Goal: Information Seeking & Learning: Learn about a topic

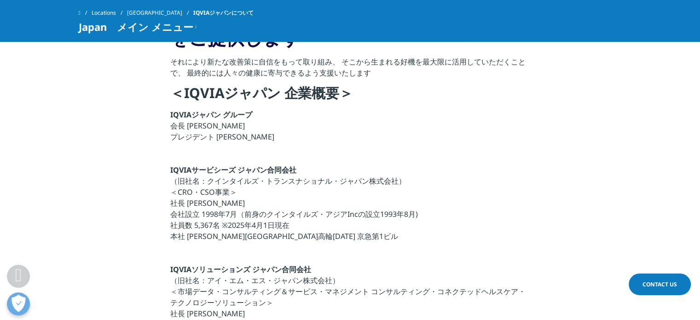
scroll to position [368, 0]
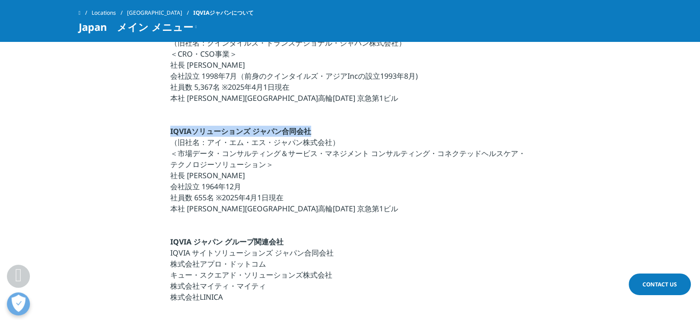
drag, startPoint x: 168, startPoint y: 130, endPoint x: 331, endPoint y: 126, distance: 163.4
click at [331, 126] on section "私たちは、ヘルスケア企業が抱える課題に対して、 最善かつ創造的なソリューションをご提供します それにより新たな改善策に自信をもって取り組み、 そこから生まれる…" at bounding box center [350, 140] width 700 height 643
copy strong "IQVIAソリューションズ ジャパン合同会社"
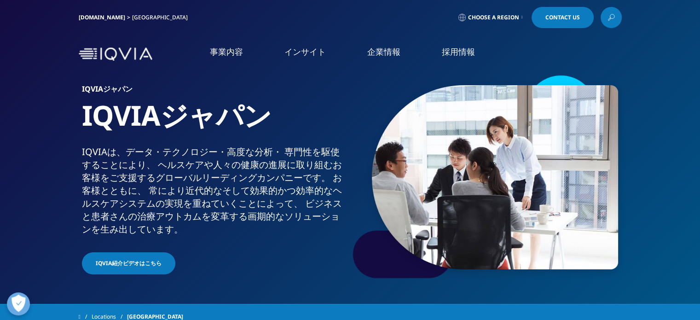
click at [14, 116] on link "概要" at bounding box center [128, 116] width 229 height 11
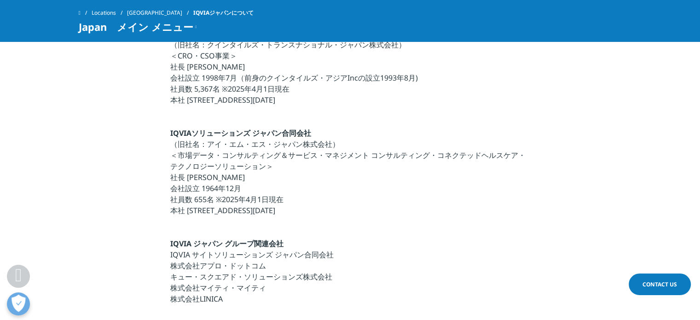
scroll to position [368, 0]
